Goal: Transaction & Acquisition: Purchase product/service

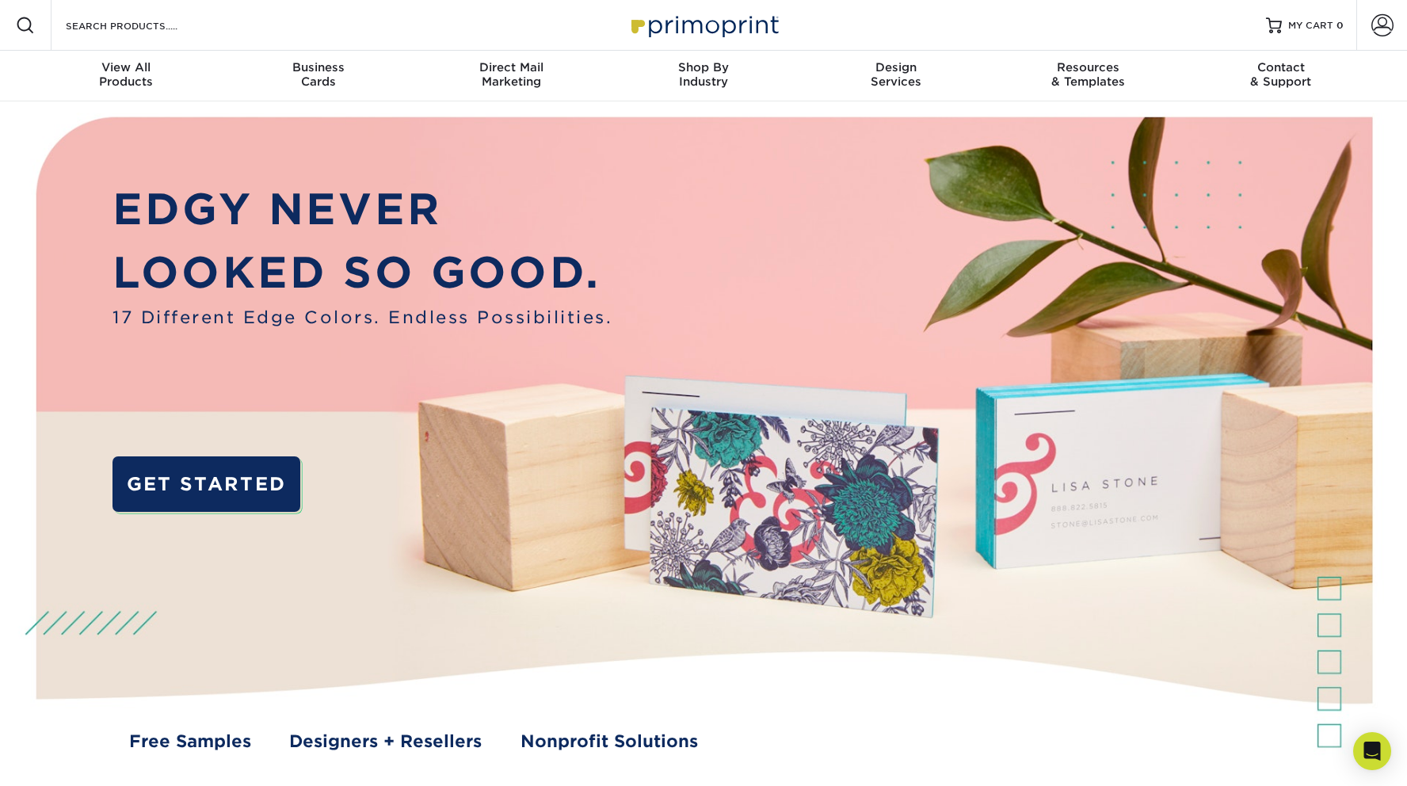
click at [303, 28] on div "Resources Menu Search Products Account SIGN IN CREATE AN ACCOUNT forgot passwor…" at bounding box center [703, 25] width 1407 height 51
click at [113, 34] on input "Search Products" at bounding box center [141, 25] width 155 height 19
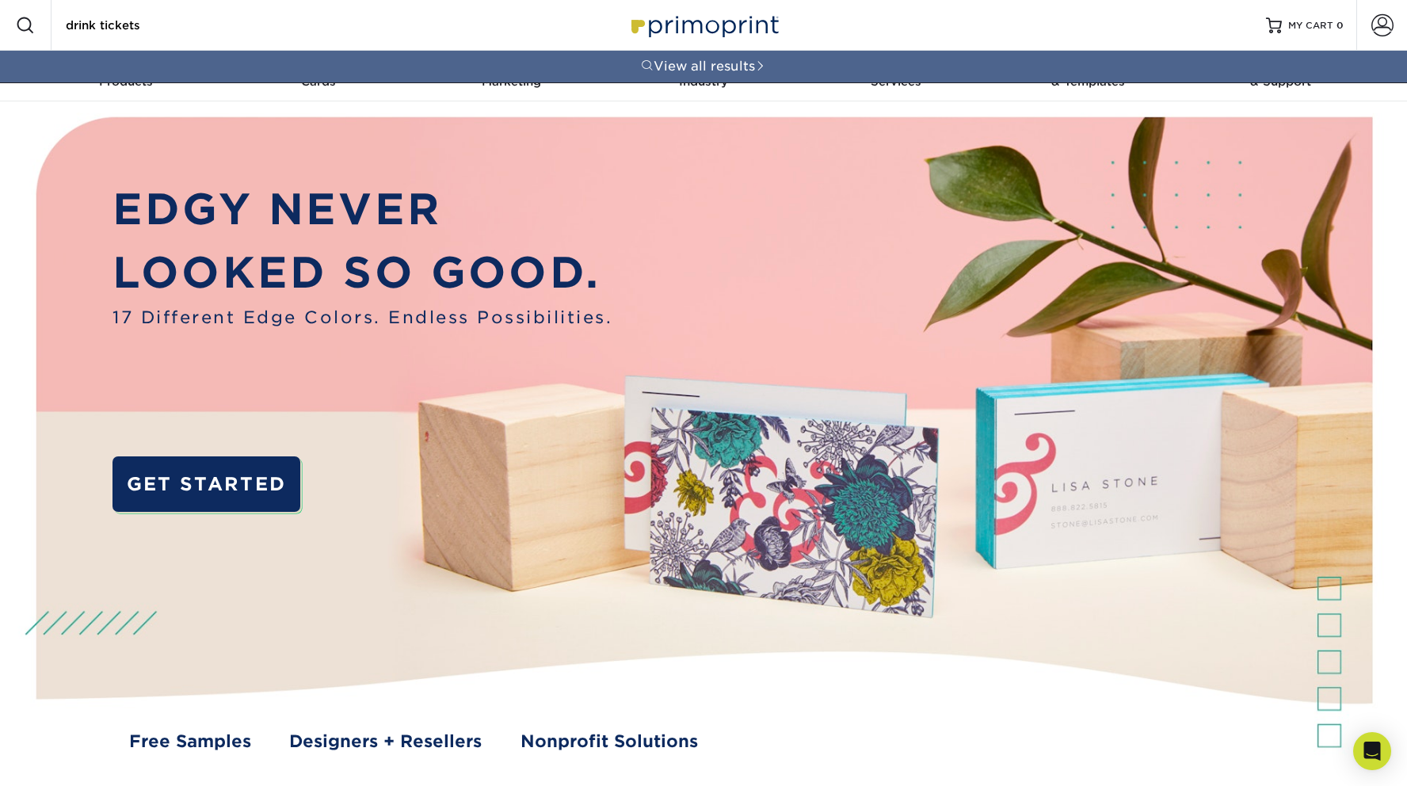
type input "drink tickets"
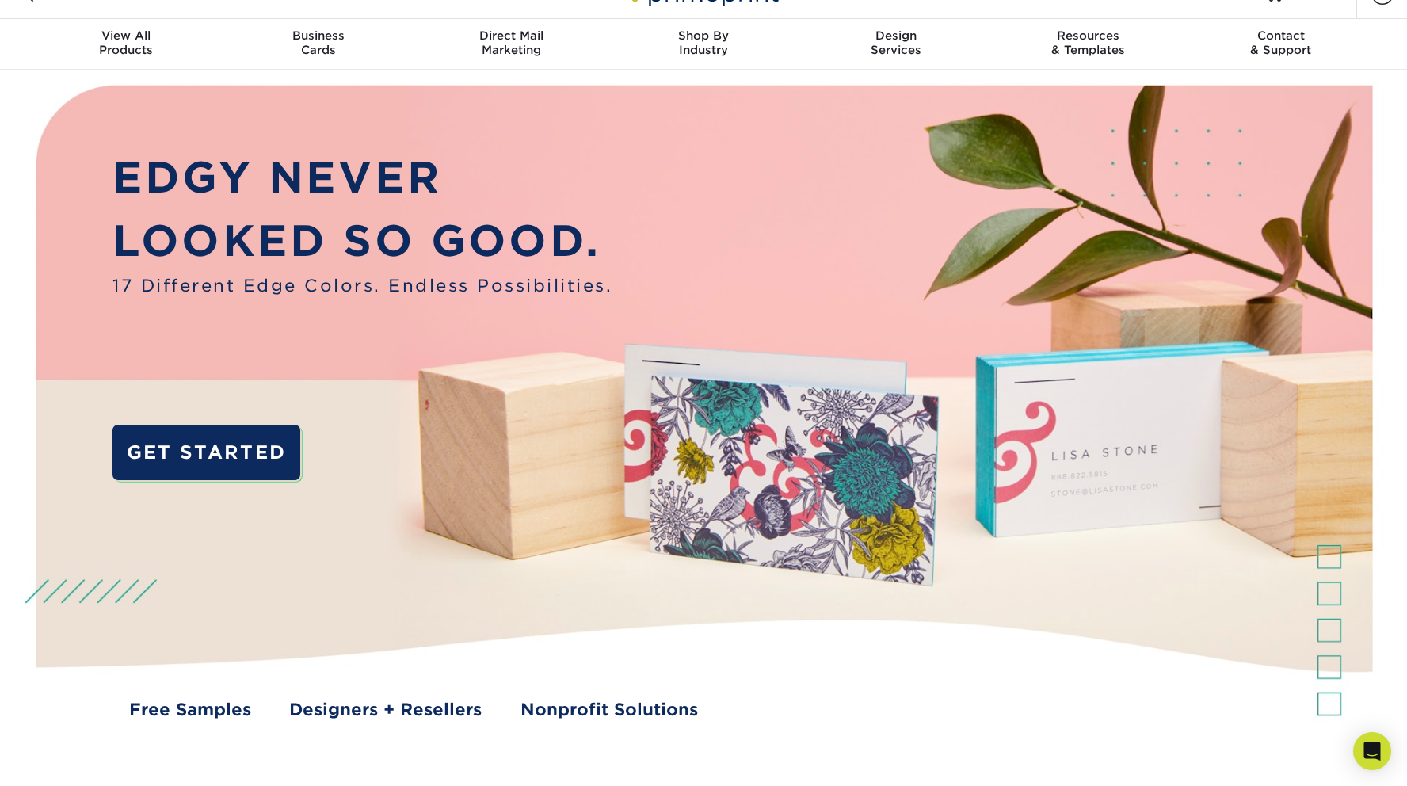
scroll to position [63, 0]
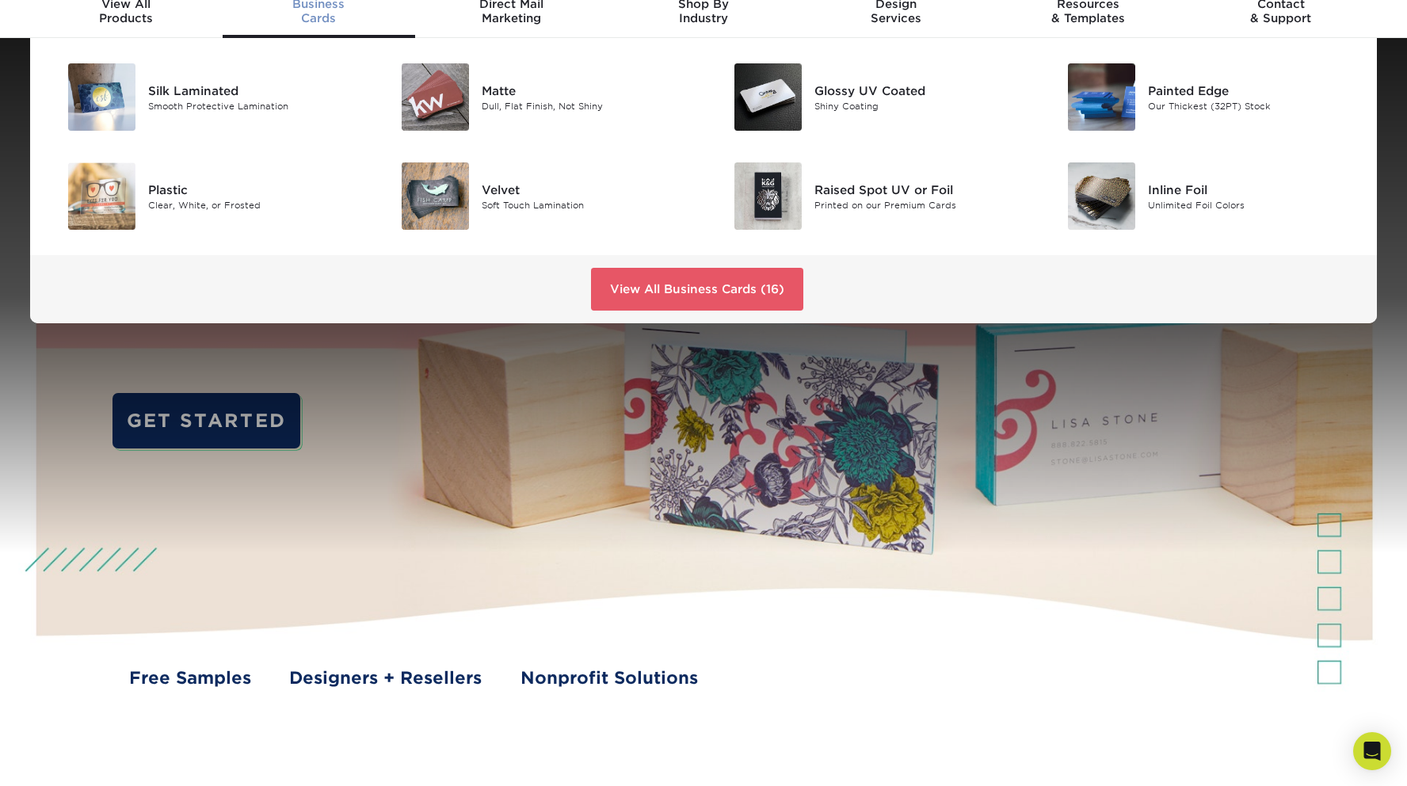
click at [324, 17] on div "Business Cards" at bounding box center [319, 11] width 193 height 29
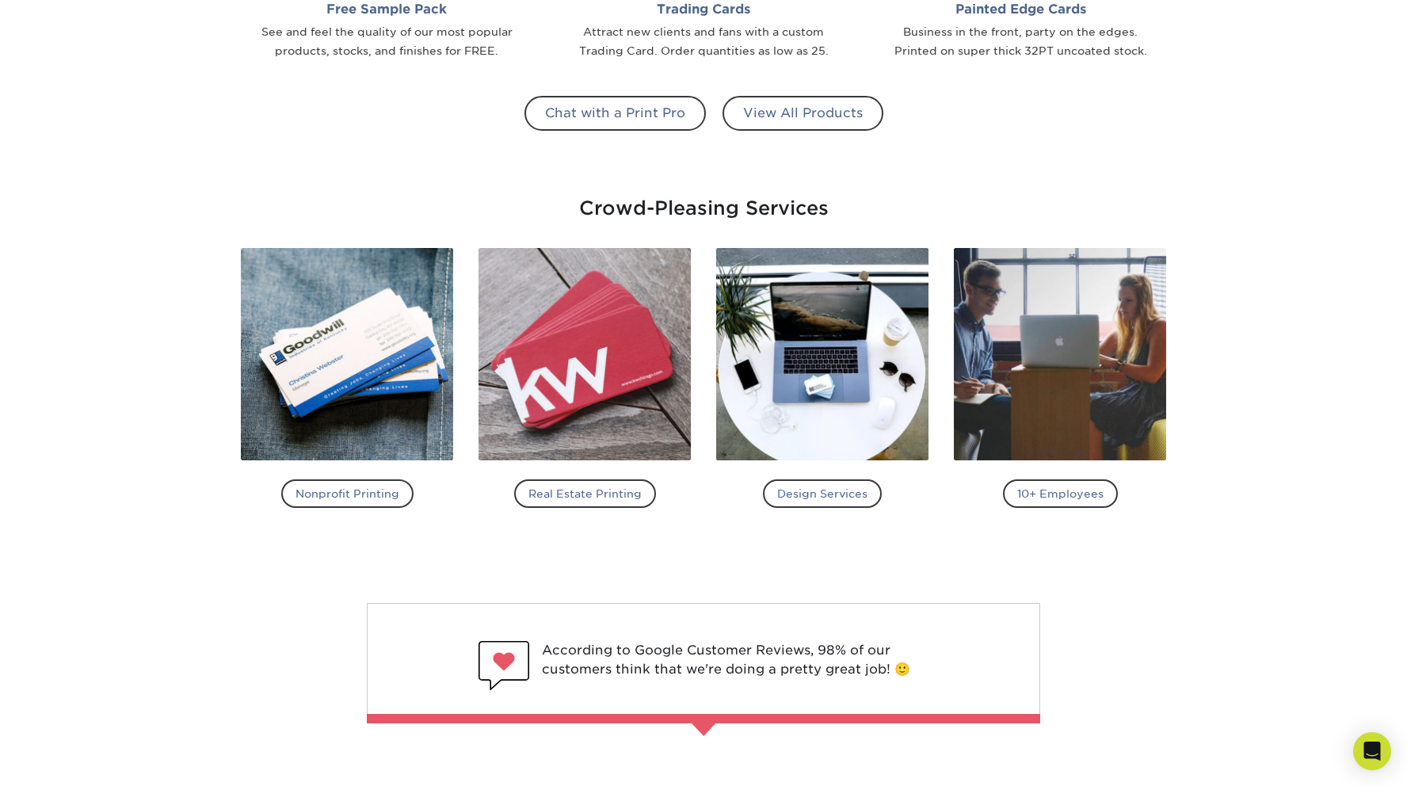
scroll to position [1838, 0]
